Goal: Navigation & Orientation: Find specific page/section

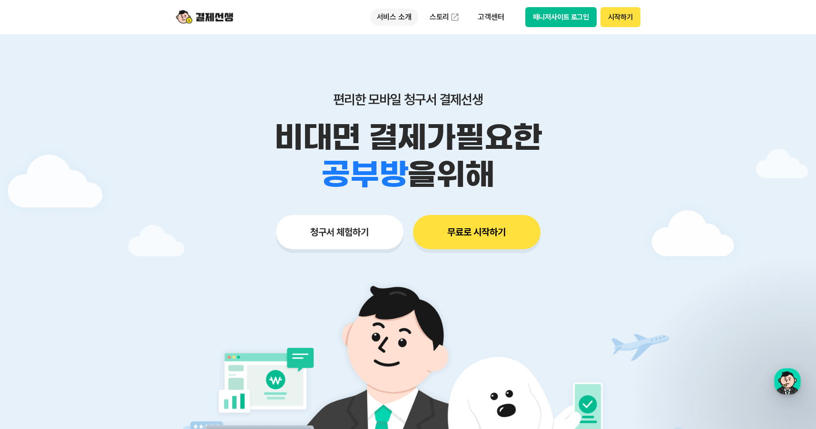
click at [407, 19] on p "서비스 소개" at bounding box center [394, 17] width 48 height 17
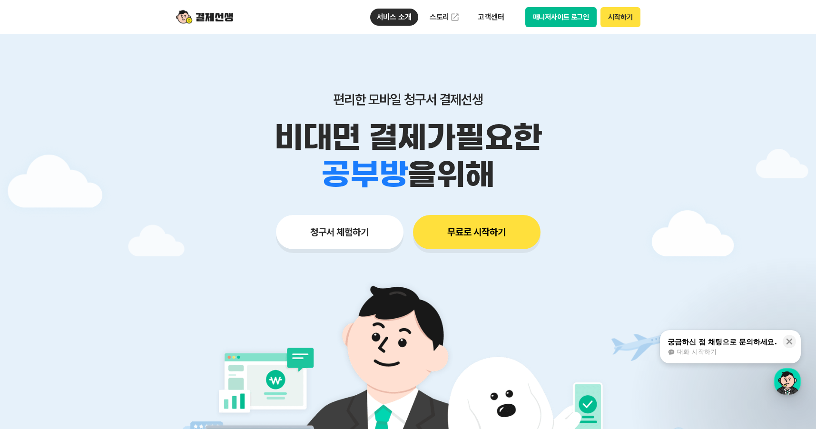
click at [499, 79] on div "편리한 모바일 청구서 결제선생 비대면 결제가 필요한 학원 공부방 호텔 쇼핑몰 병원 배달 보험사 항공사 골프장 을 위해 청구서 체험하기 무료로 …" at bounding box center [408, 151] width 487 height 235
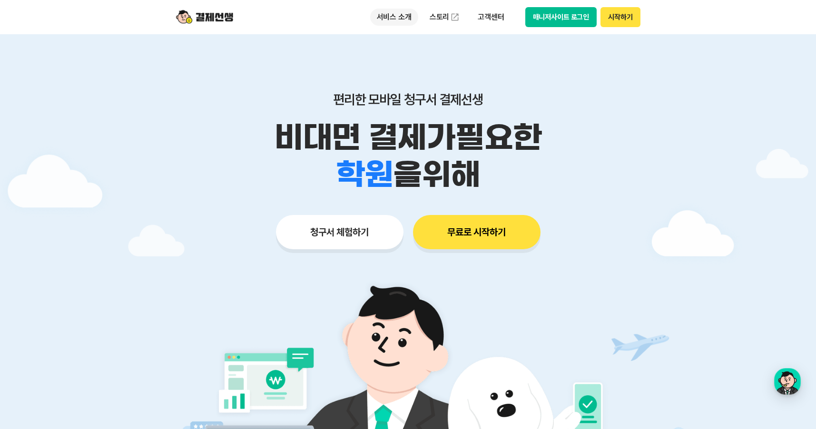
click at [399, 20] on p "서비스 소개" at bounding box center [394, 17] width 48 height 17
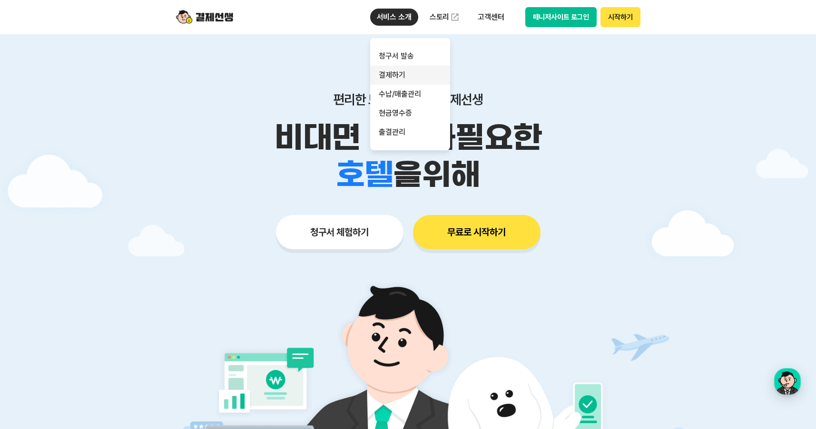
click at [403, 72] on link "결제하기" at bounding box center [410, 75] width 80 height 19
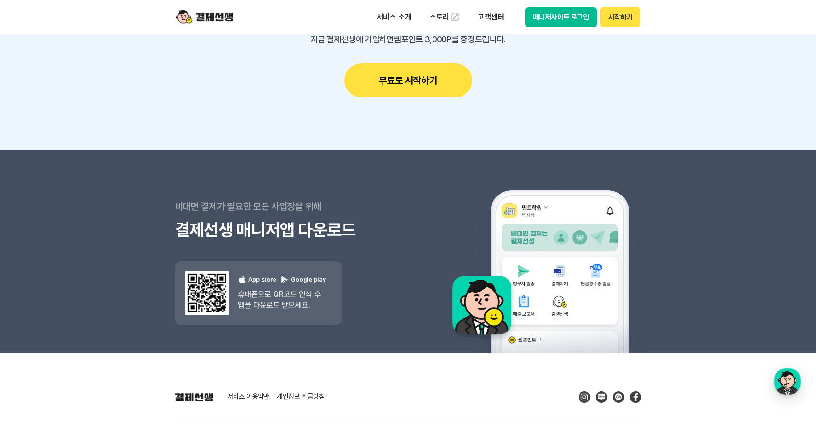
scroll to position [3150, 0]
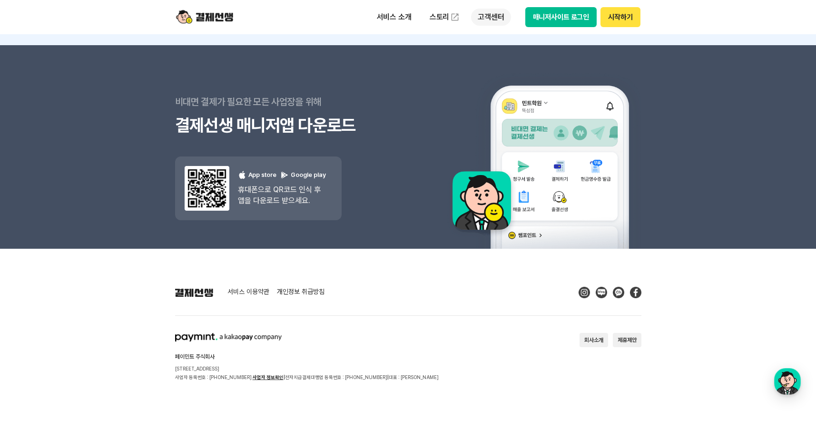
click at [490, 16] on p "고객센터" at bounding box center [491, 17] width 40 height 17
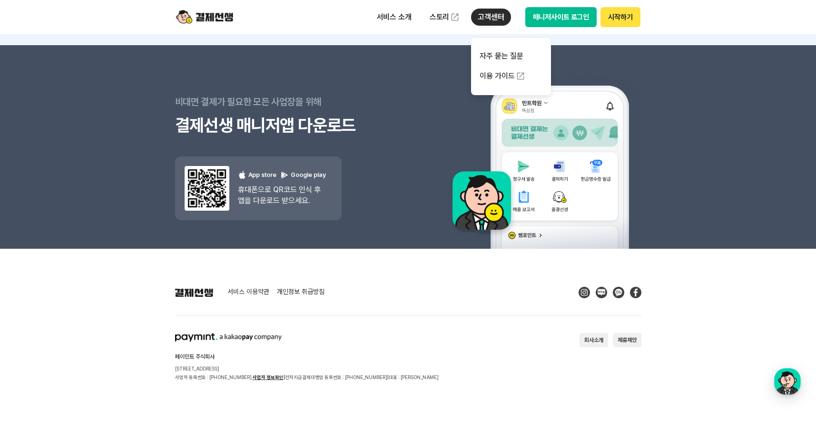
click at [474, 16] on p "고객센터" at bounding box center [491, 17] width 40 height 17
click at [448, 20] on link "스토리" at bounding box center [445, 17] width 44 height 19
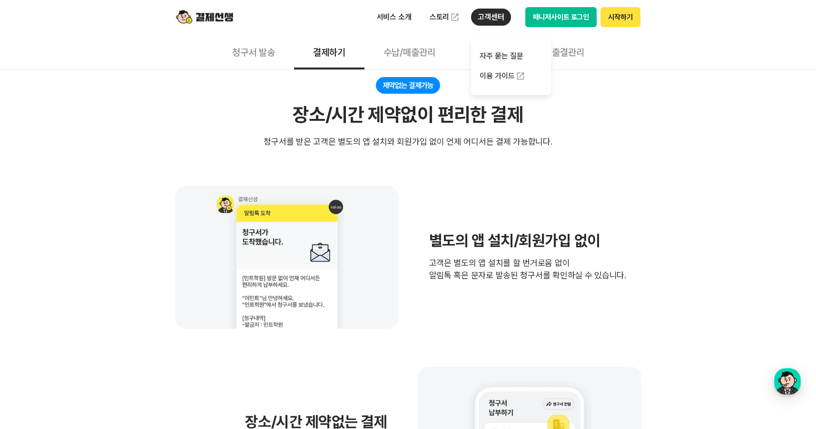
scroll to position [0, 0]
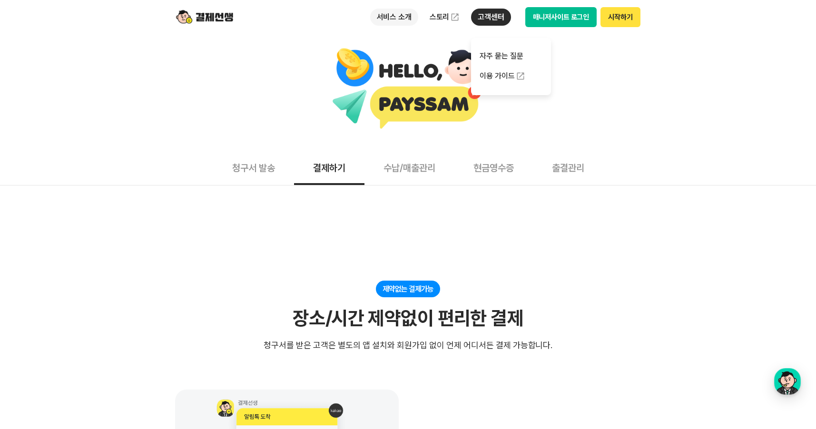
click at [407, 22] on p "서비스 소개" at bounding box center [394, 17] width 48 height 17
